Goal: Browse casually

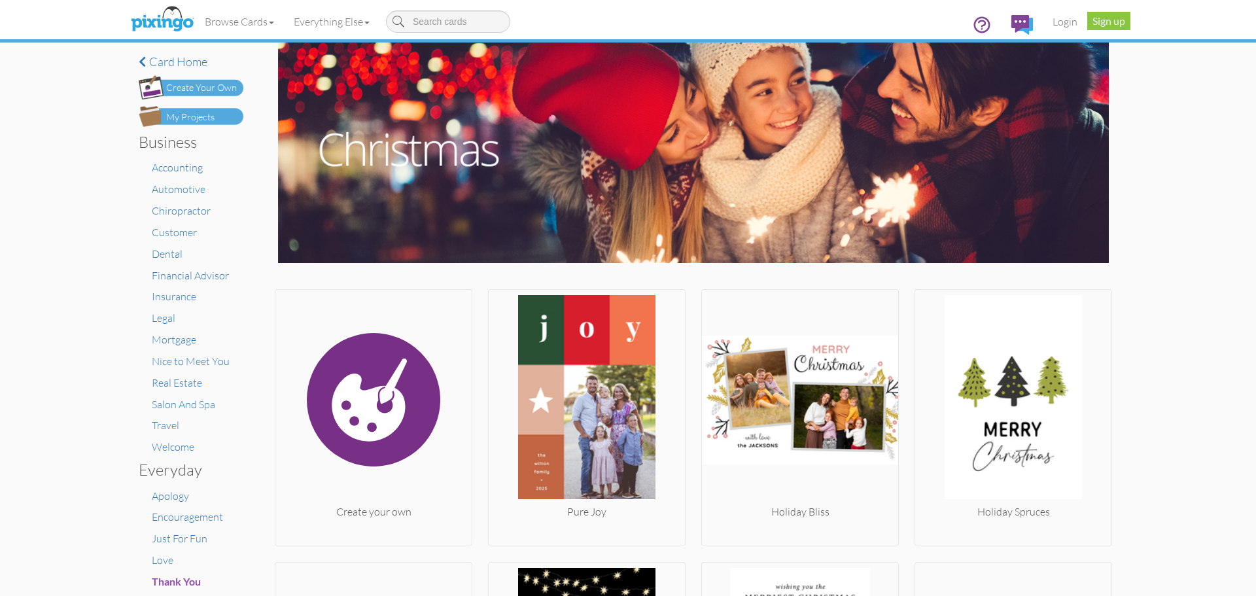
click at [1166, 302] on div "× Card home Create Your Own My Projects Business Accounting Automotive Chiropra…" at bounding box center [628, 319] width 1256 height 553
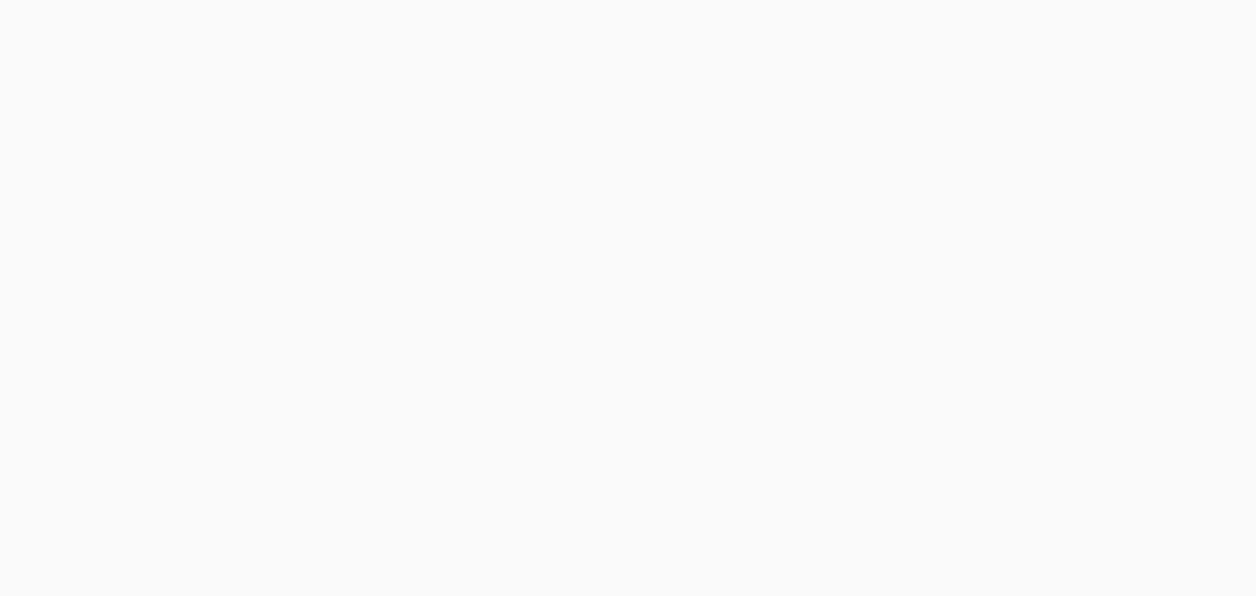
click at [877, 274] on body at bounding box center [628, 298] width 1256 height 596
